Goal: Find specific page/section: Find specific page/section

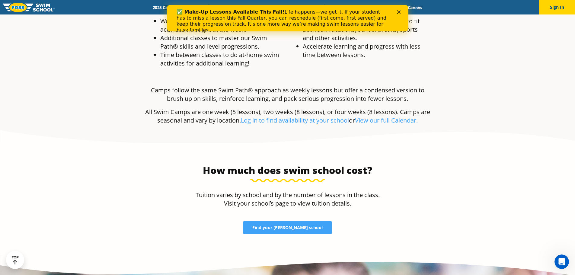
scroll to position [1208, 0]
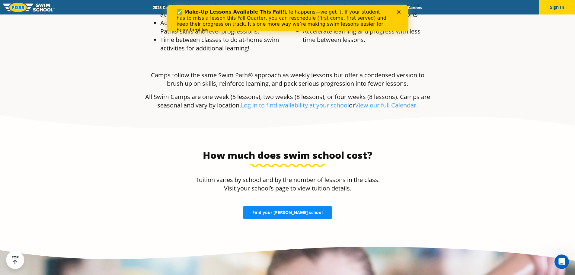
click at [277, 210] on span "Find your FOSS school" at bounding box center [287, 212] width 70 height 4
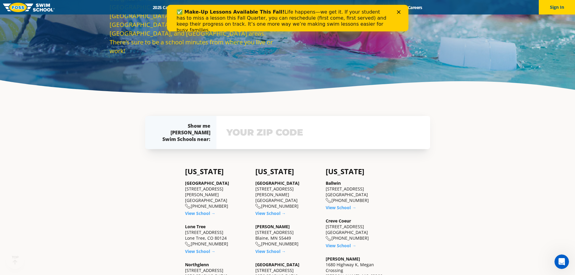
scroll to position [121, 0]
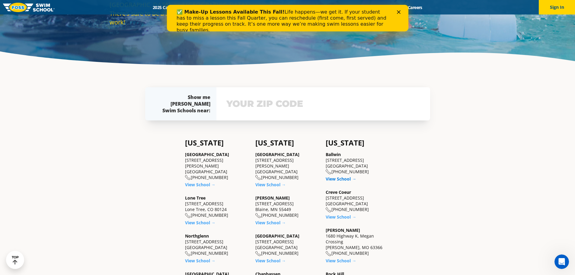
click at [336, 179] on link "View School →" at bounding box center [341, 179] width 30 height 6
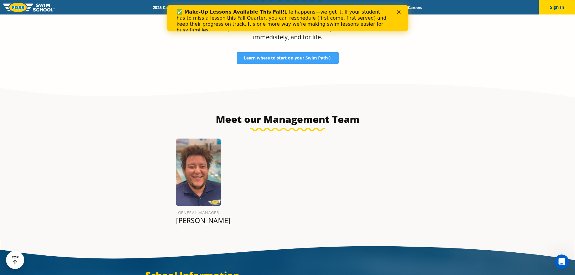
scroll to position [453, 0]
